Goal: Task Accomplishment & Management: Manage account settings

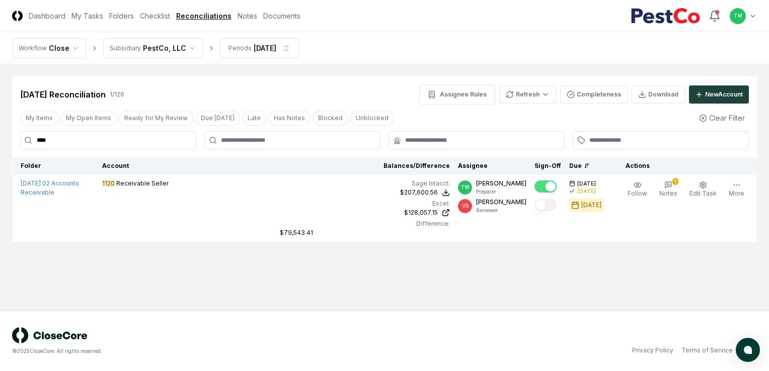
click at [62, 141] on input "****" at bounding box center [108, 140] width 176 height 18
drag, startPoint x: 62, startPoint y: 142, endPoint x: -2, endPoint y: 112, distance: 70.9
click at [0, 112] on html "CloseCore Dashboard My Tasks Folders Checklist Reconciliations Notes Documents …" at bounding box center [384, 185] width 769 height 371
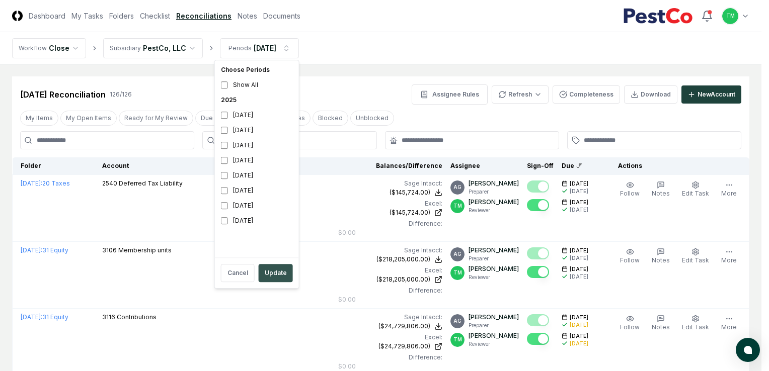
click at [272, 275] on button "Update" at bounding box center [276, 273] width 34 height 18
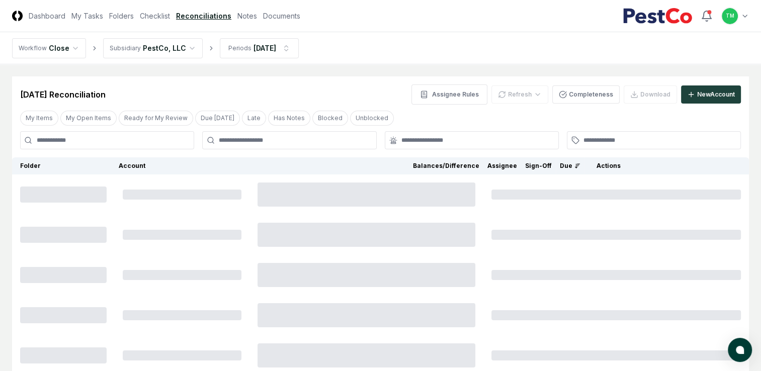
click at [101, 125] on button "My Open Items" at bounding box center [88, 118] width 56 height 15
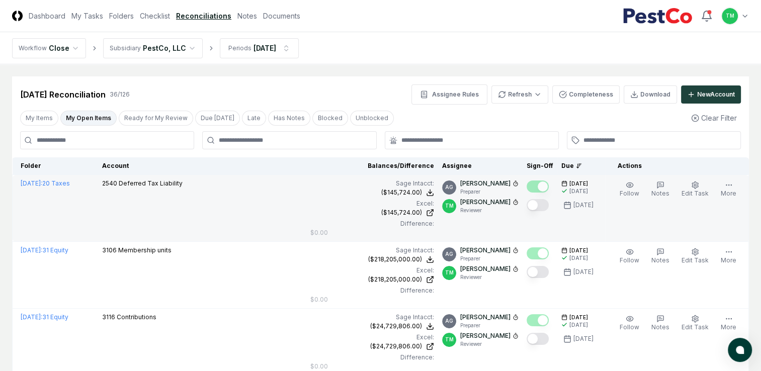
click at [549, 206] on button "Mark complete" at bounding box center [538, 205] width 22 height 12
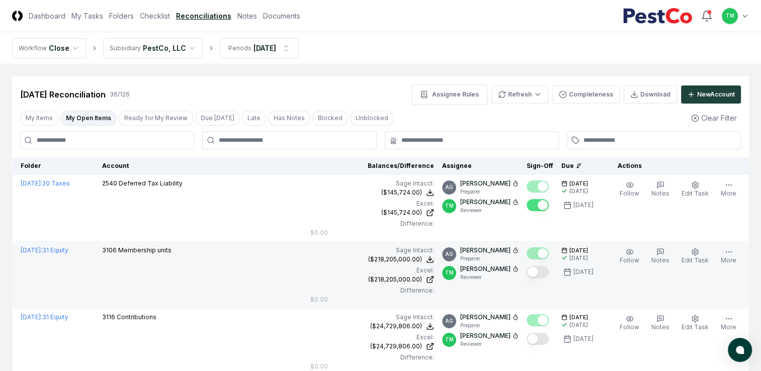
click at [549, 271] on button "Mark complete" at bounding box center [538, 272] width 22 height 12
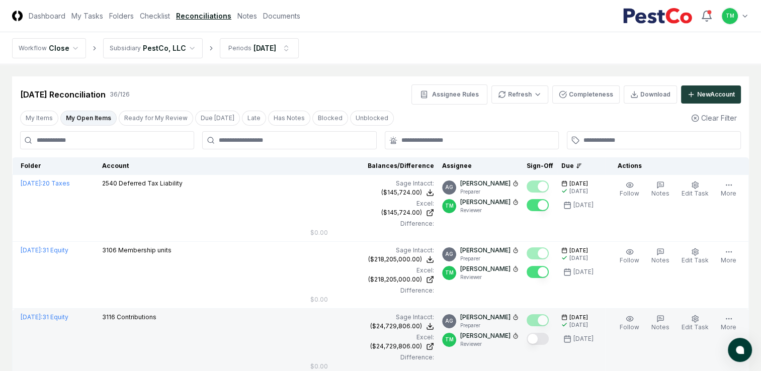
click at [545, 336] on button "Mark complete" at bounding box center [538, 339] width 22 height 12
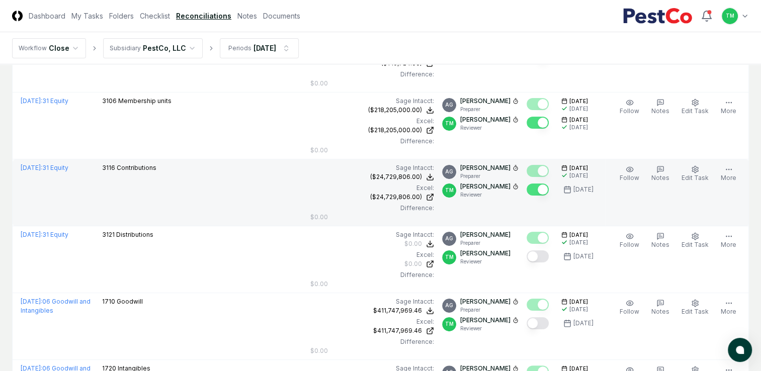
scroll to position [151, 0]
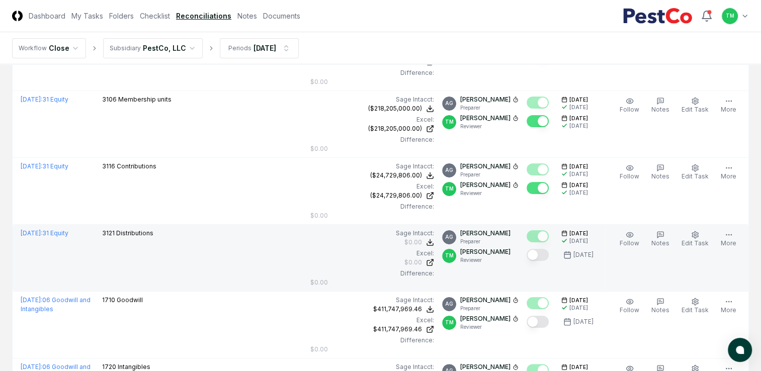
click at [543, 257] on button "Mark complete" at bounding box center [538, 255] width 22 height 12
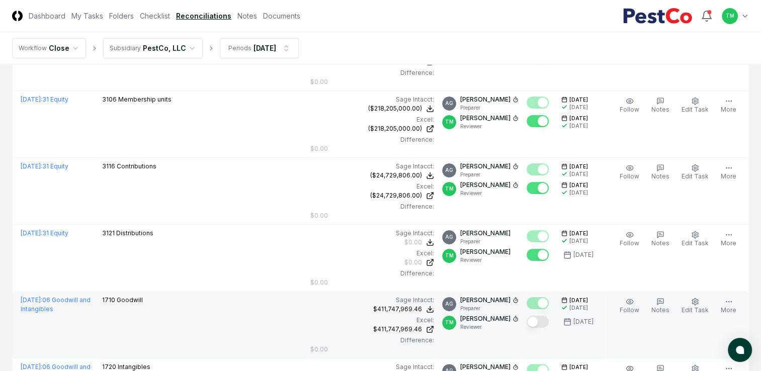
click at [546, 322] on button "Mark complete" at bounding box center [538, 322] width 22 height 12
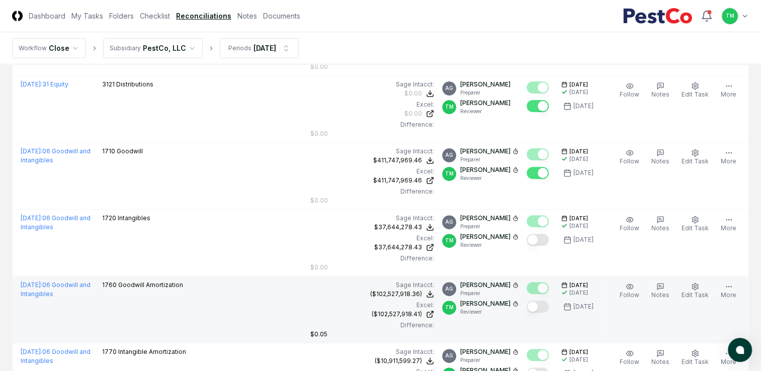
scroll to position [302, 0]
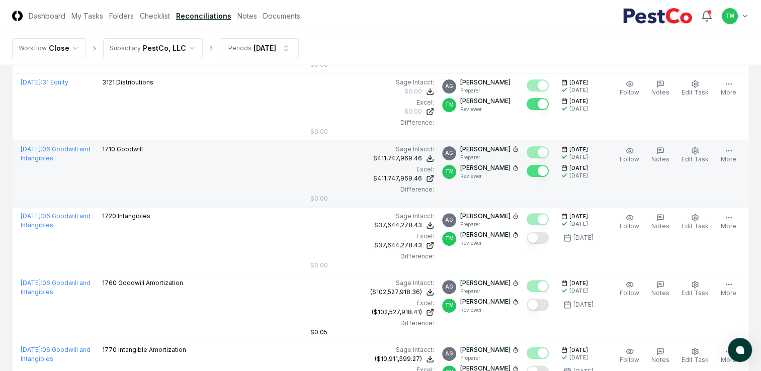
drag, startPoint x: 549, startPoint y: 171, endPoint x: 530, endPoint y: 203, distance: 37.4
click at [549, 171] on button "Mark complete" at bounding box center [538, 171] width 22 height 12
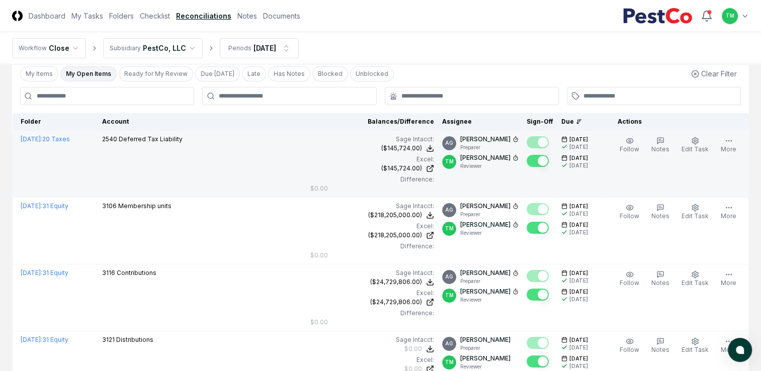
scroll to position [0, 0]
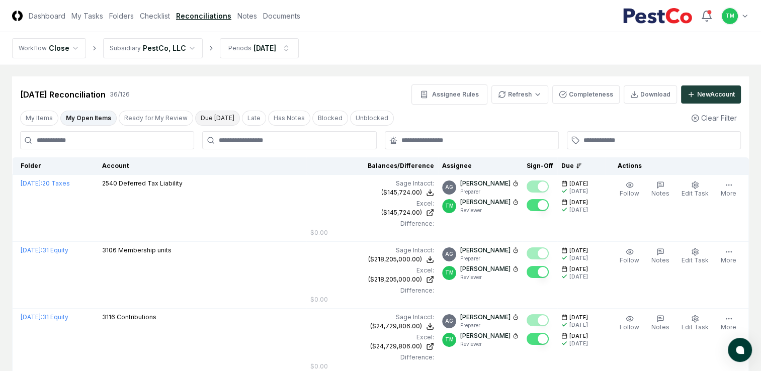
click at [211, 117] on button "Due [DATE]" at bounding box center [217, 118] width 45 height 15
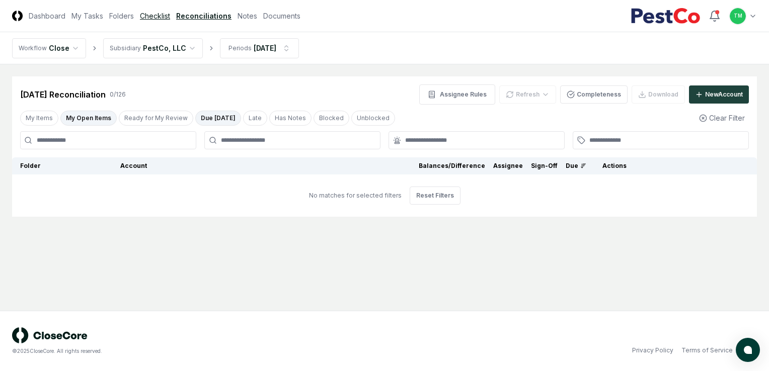
click at [148, 19] on link "Checklist" at bounding box center [155, 16] width 30 height 11
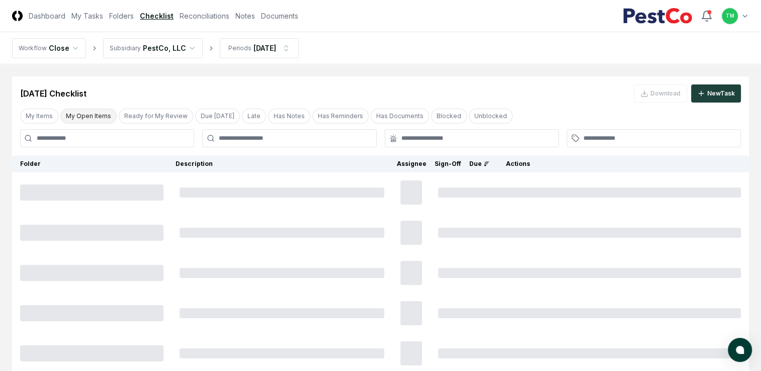
click at [82, 120] on button "My Open Items" at bounding box center [88, 116] width 56 height 15
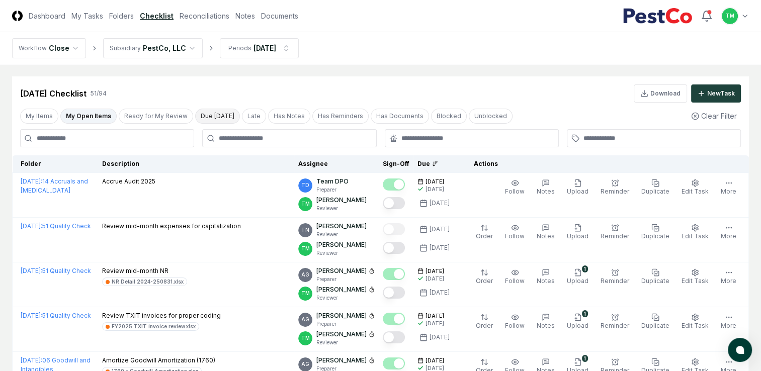
click at [217, 122] on button "Due [DATE]" at bounding box center [217, 116] width 45 height 15
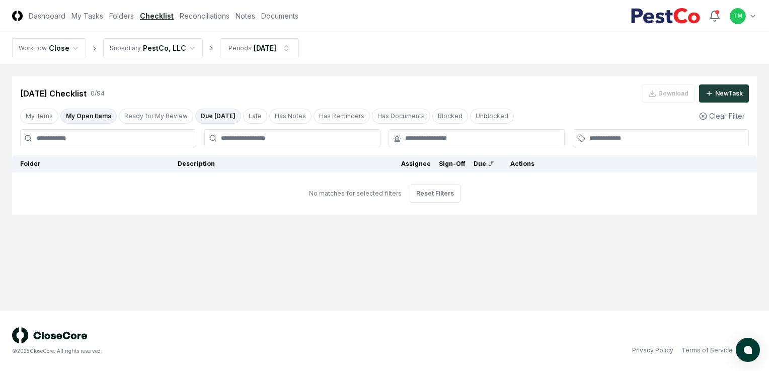
click at [209, 118] on button "Due [DATE]" at bounding box center [218, 116] width 46 height 15
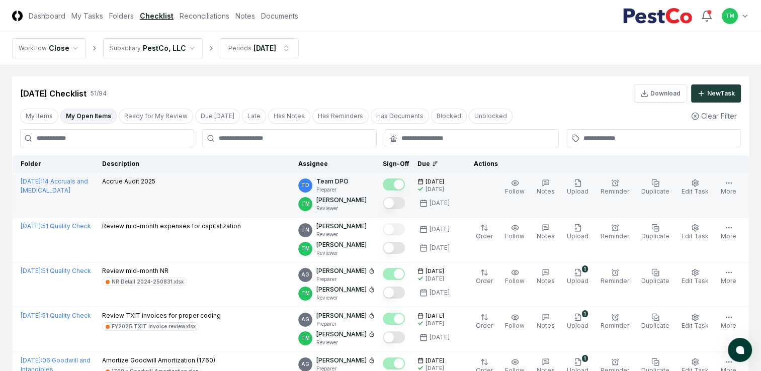
click at [405, 206] on button "Mark complete" at bounding box center [394, 203] width 22 height 12
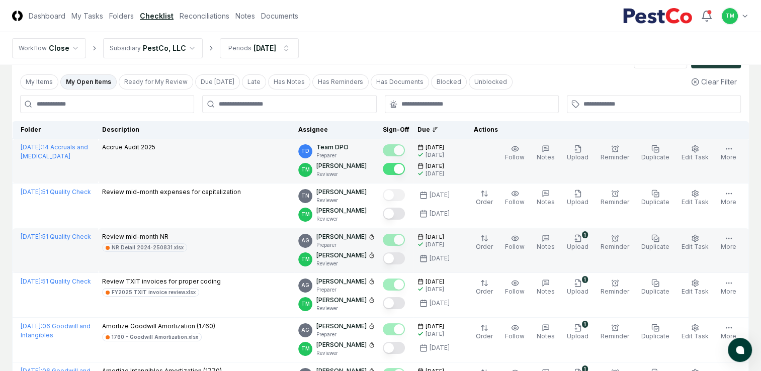
scroll to position [50, 0]
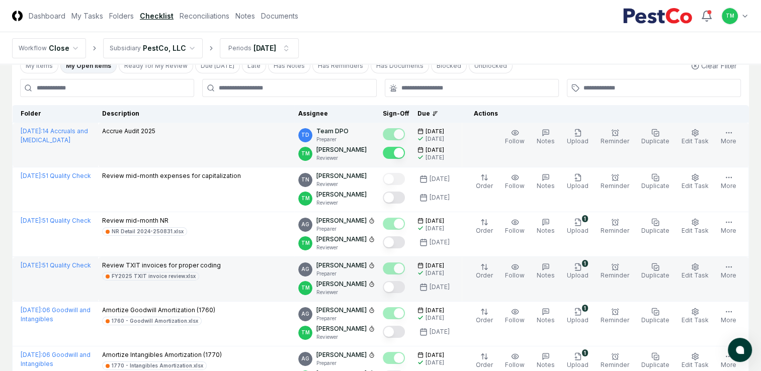
click at [404, 285] on button "Mark complete" at bounding box center [394, 287] width 22 height 12
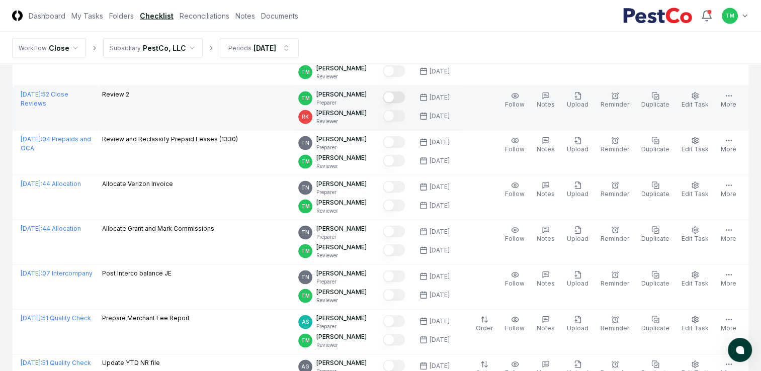
scroll to position [2128, 0]
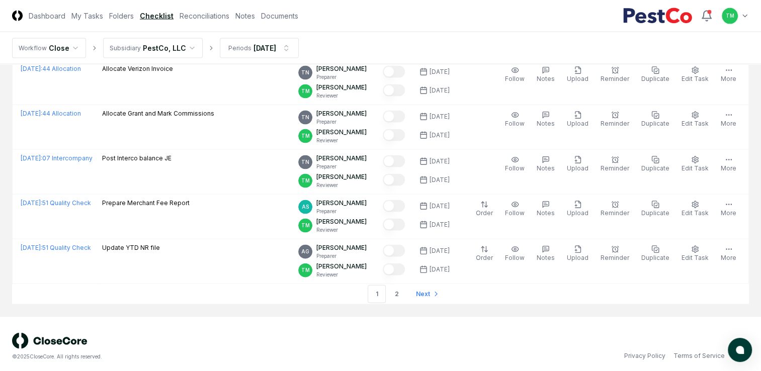
click at [217, 353] on div "© 2025 CloseCore. All rights reserved." at bounding box center [196, 357] width 369 height 8
